Goal: Browse casually

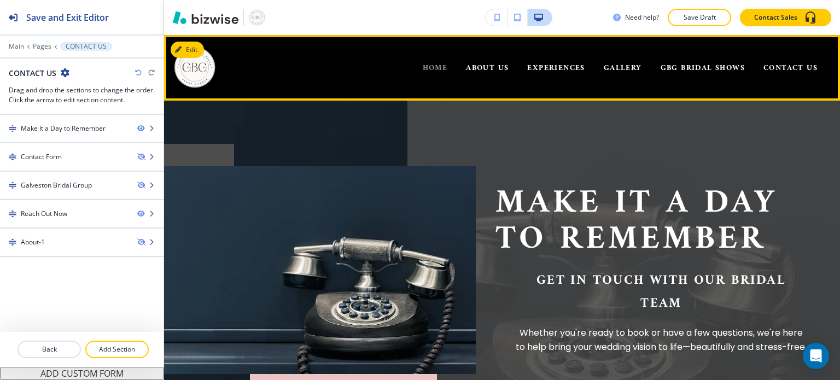
click at [427, 62] on span "HOME" at bounding box center [435, 68] width 25 height 14
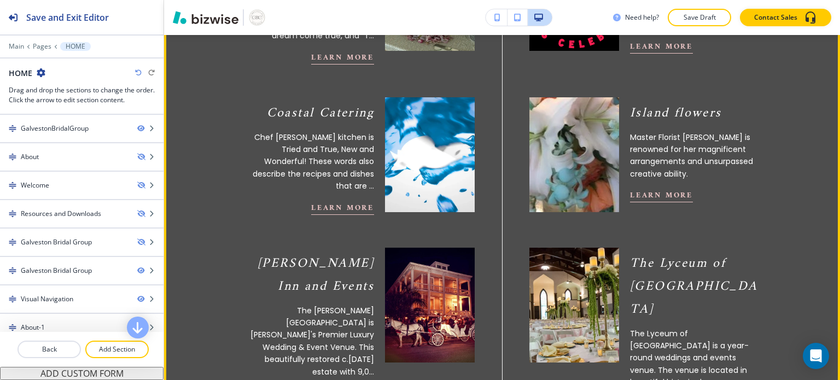
scroll to position [600, 0]
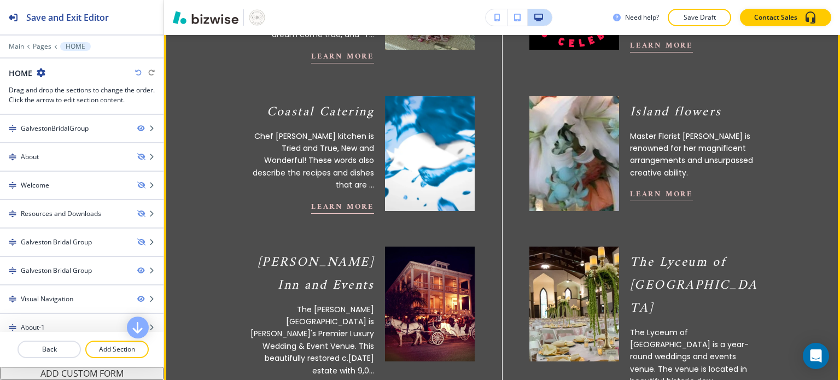
click at [438, 192] on video at bounding box center [430, 153] width 98 height 126
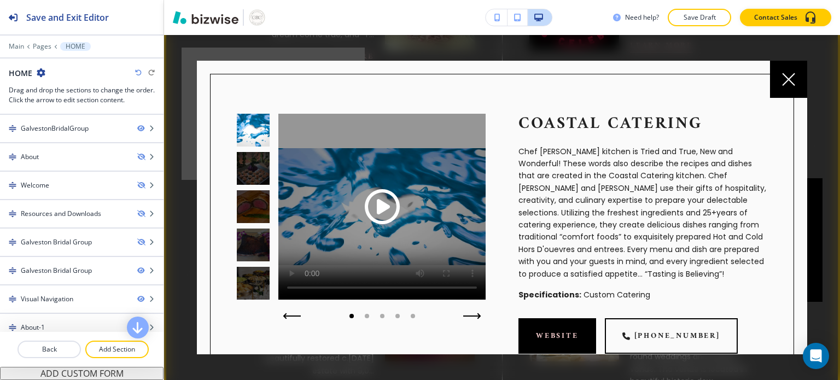
click at [367, 202] on span "Play button for video with title: undefined" at bounding box center [382, 206] width 35 height 35
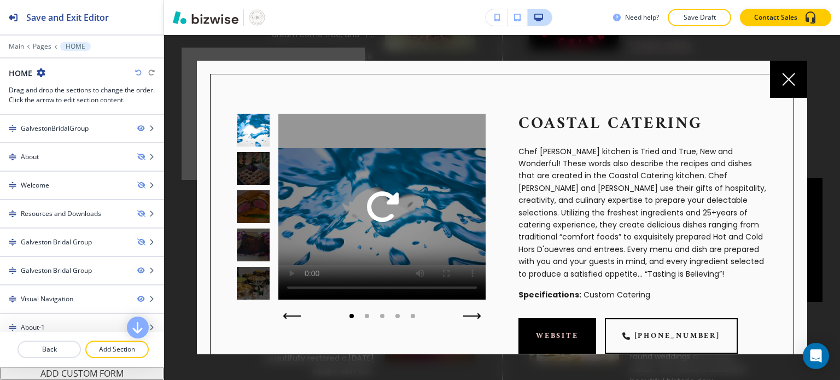
click at [472, 78] on div "Coastal Catering Chef [PERSON_NAME] kitchen is Tried and True, New and Wonderfu…" at bounding box center [502, 234] width 584 height 320
click at [493, 16] on button "button" at bounding box center [497, 17] width 22 height 16
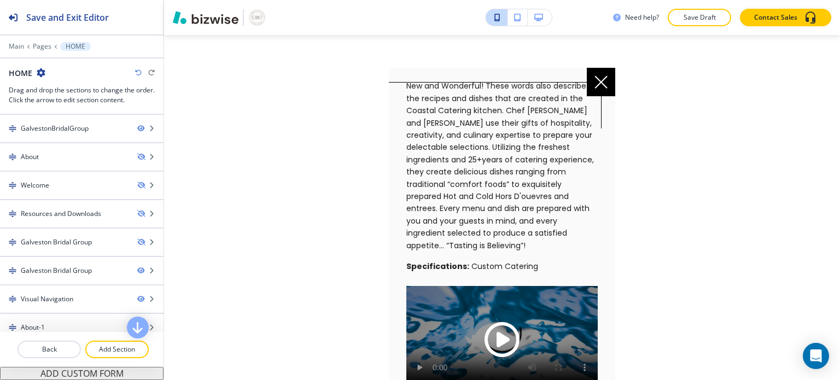
scroll to position [55, 0]
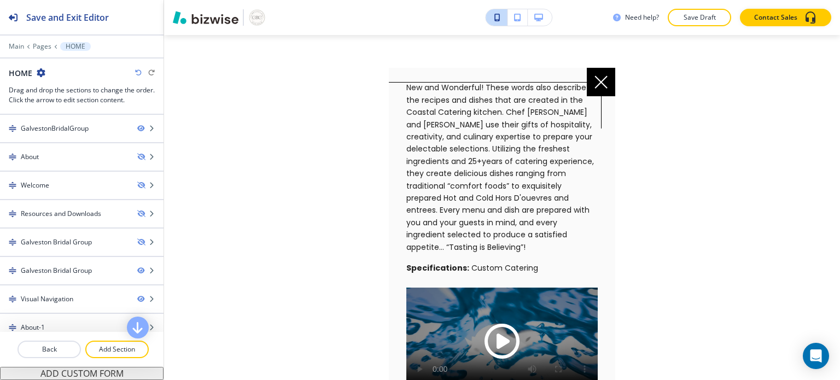
click at [610, 89] on div at bounding box center [601, 82] width 28 height 28
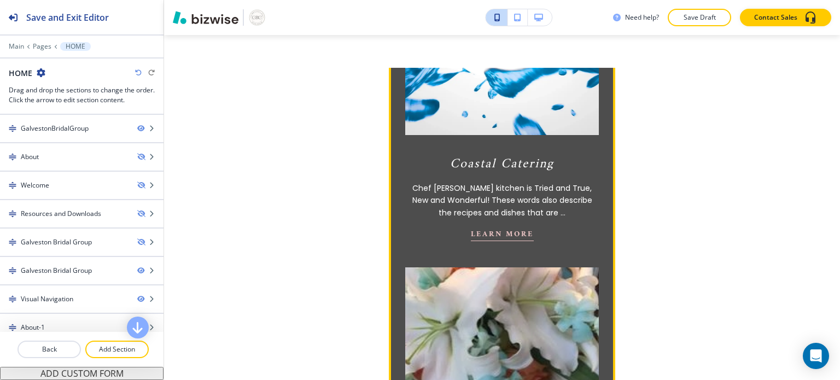
scroll to position [1253, 0]
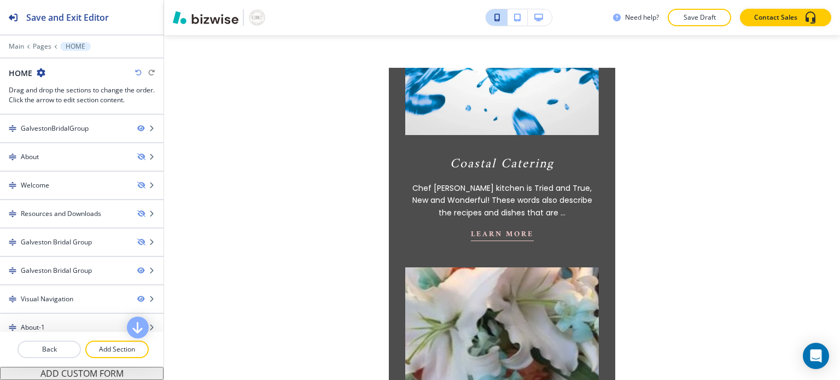
click at [536, 19] on icon "button" at bounding box center [538, 18] width 9 height 8
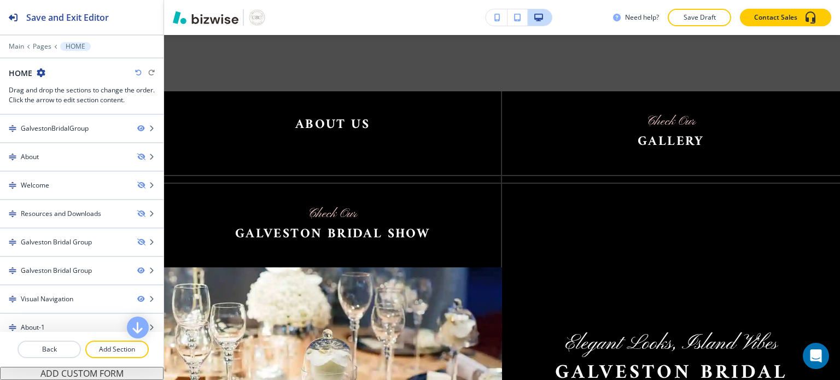
scroll to position [1481, 0]
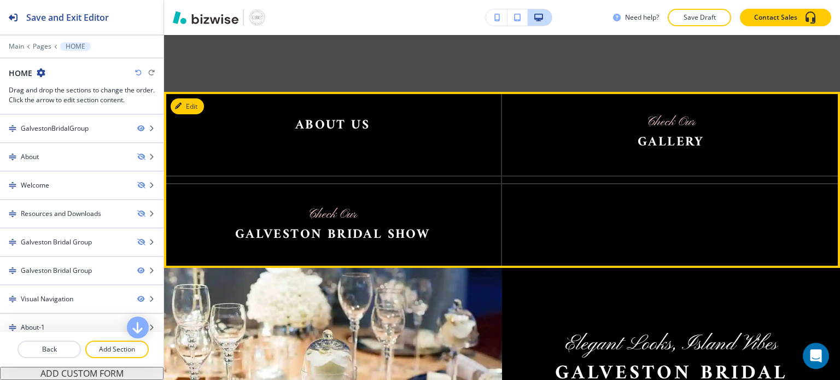
click at [623, 215] on div at bounding box center [671, 222] width 338 height 91
click at [680, 226] on div at bounding box center [671, 222] width 338 height 91
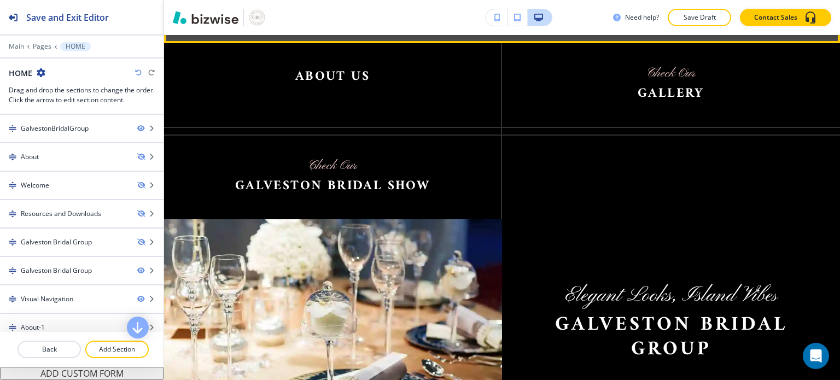
scroll to position [1530, 0]
